Goal: Transaction & Acquisition: Purchase product/service

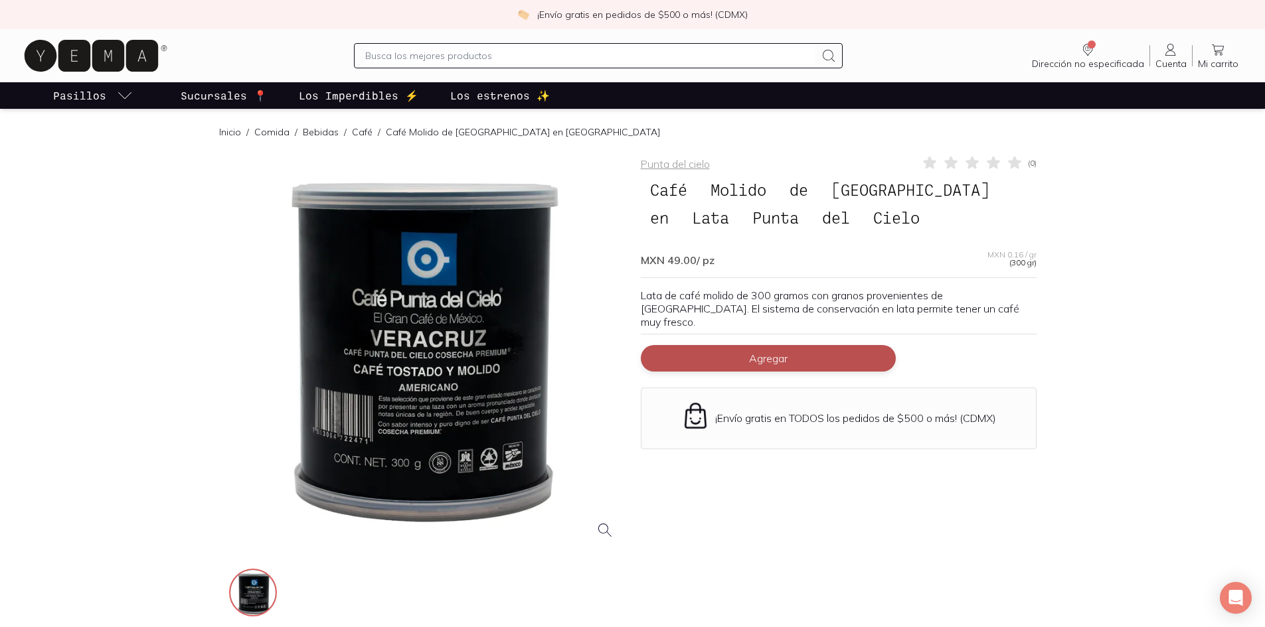
click at [791, 345] on button "Agregar" at bounding box center [768, 358] width 255 height 27
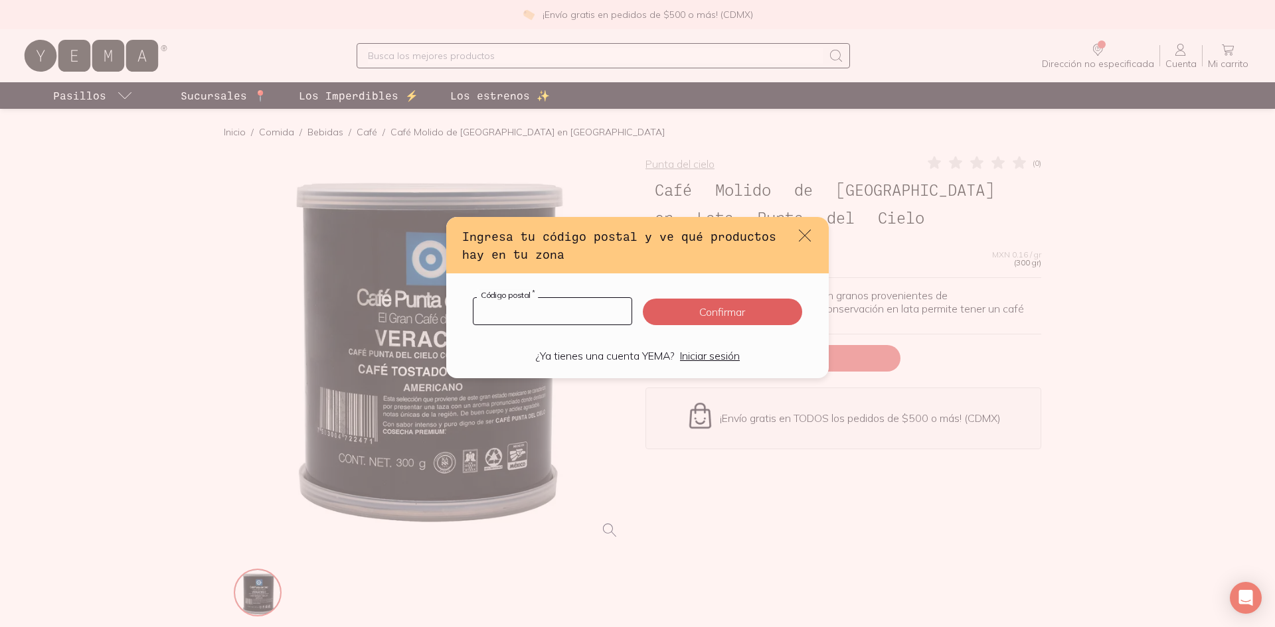
click at [511, 309] on input "default" at bounding box center [552, 311] width 158 height 27
type input "45017"
click at [717, 320] on button "Confirmar" at bounding box center [722, 312] width 159 height 27
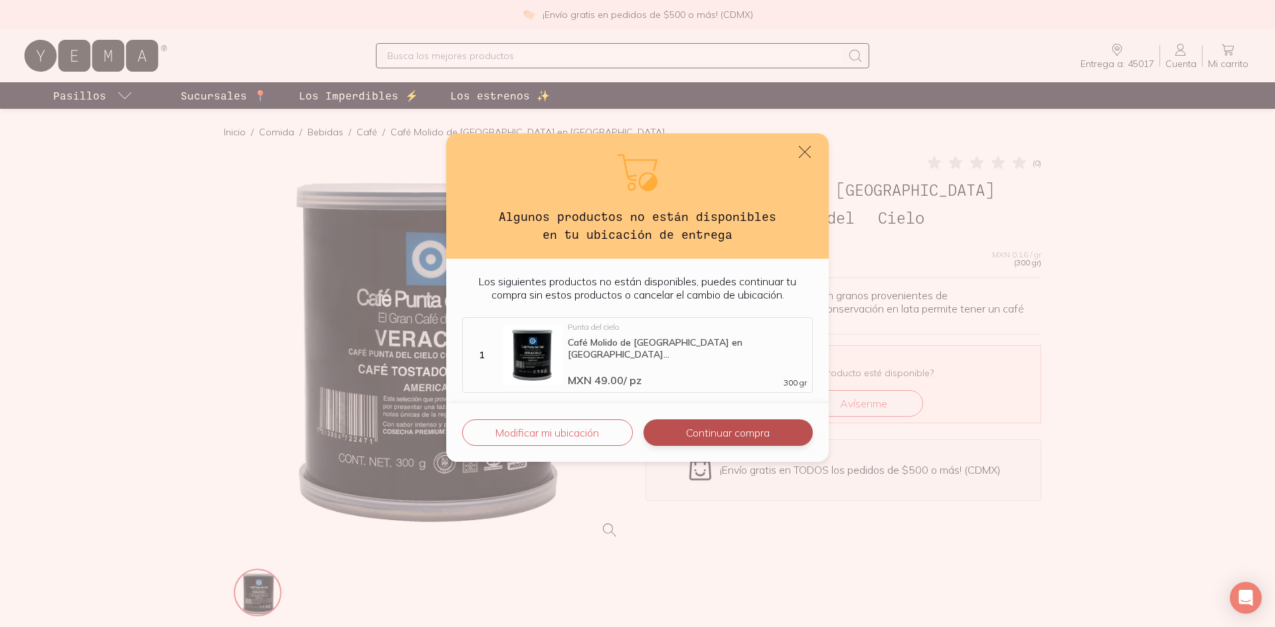
click at [707, 436] on button "Continuar compra" at bounding box center [727, 433] width 169 height 27
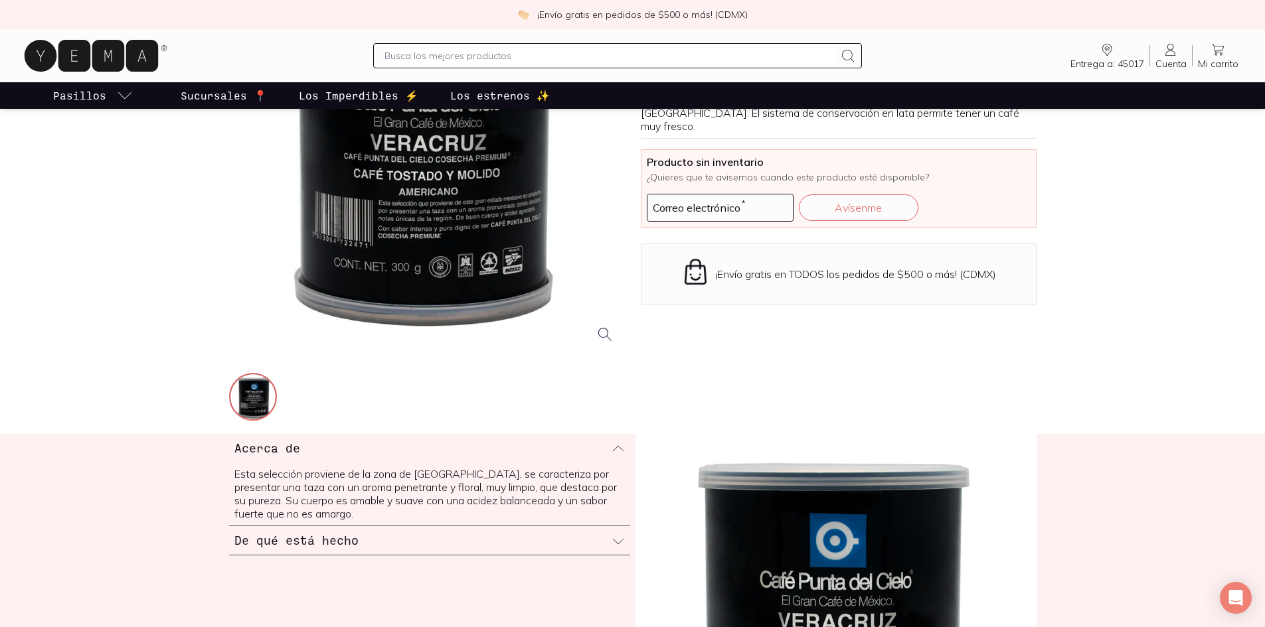
scroll to position [199, 0]
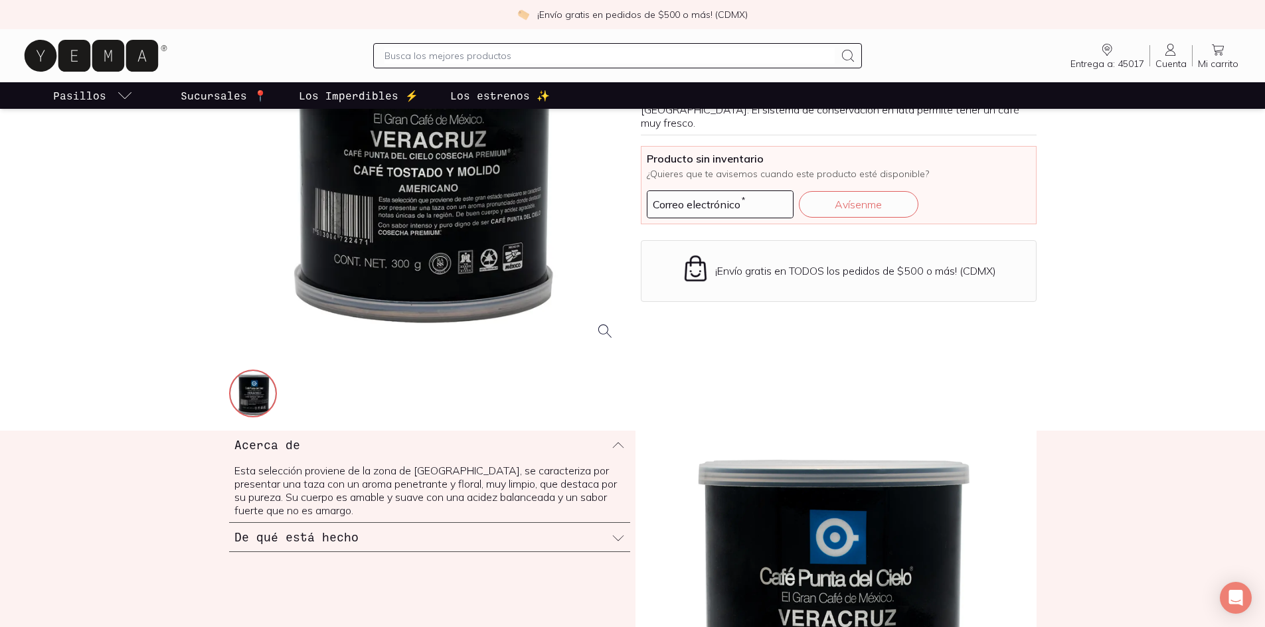
click at [726, 204] on div "Correo electrónico *" at bounding box center [720, 205] width 147 height 28
